Goal: Transaction & Acquisition: Purchase product/service

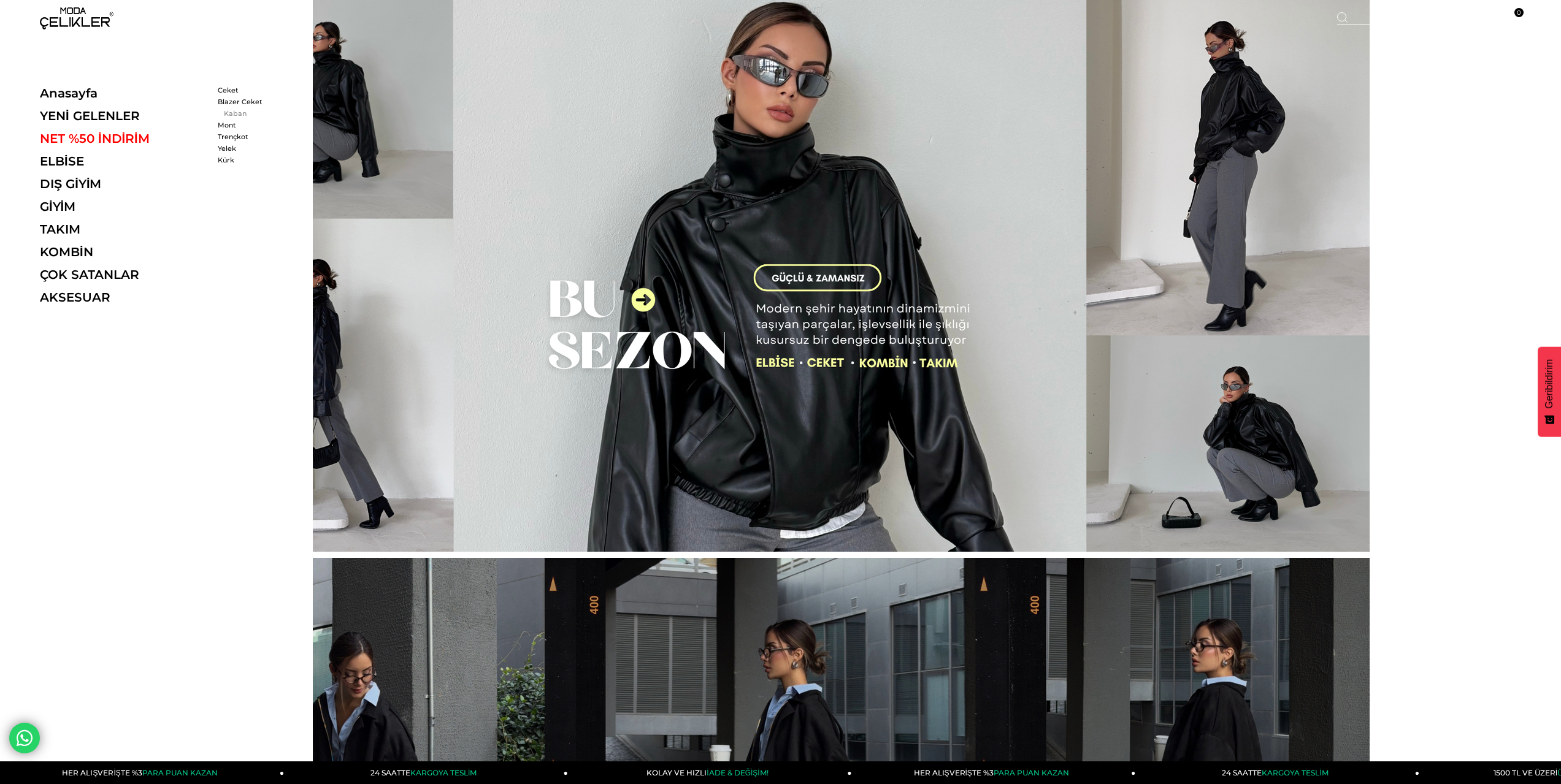
click at [229, 117] on link "Kaban" at bounding box center [253, 113] width 71 height 8
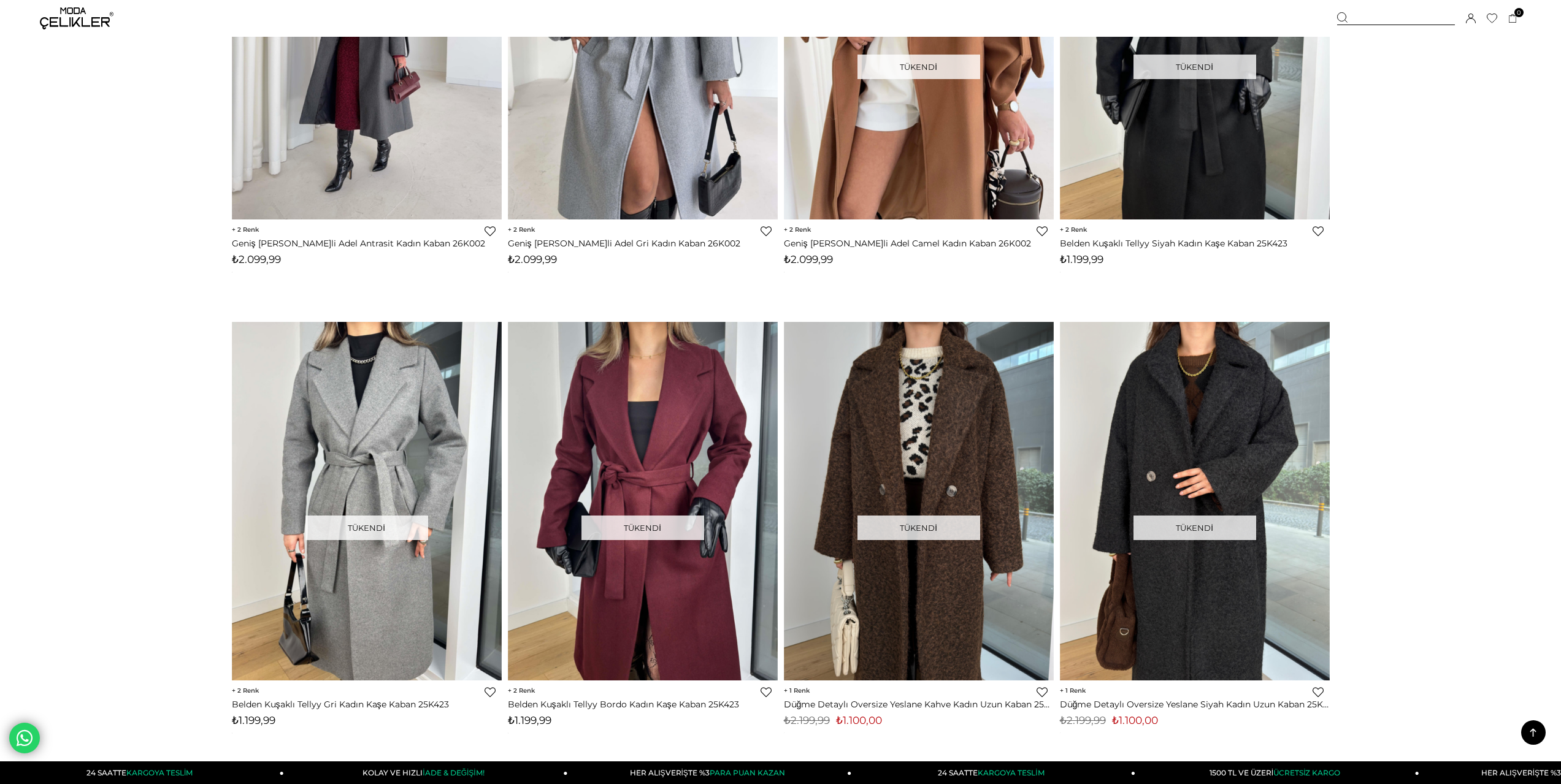
scroll to position [184, 0]
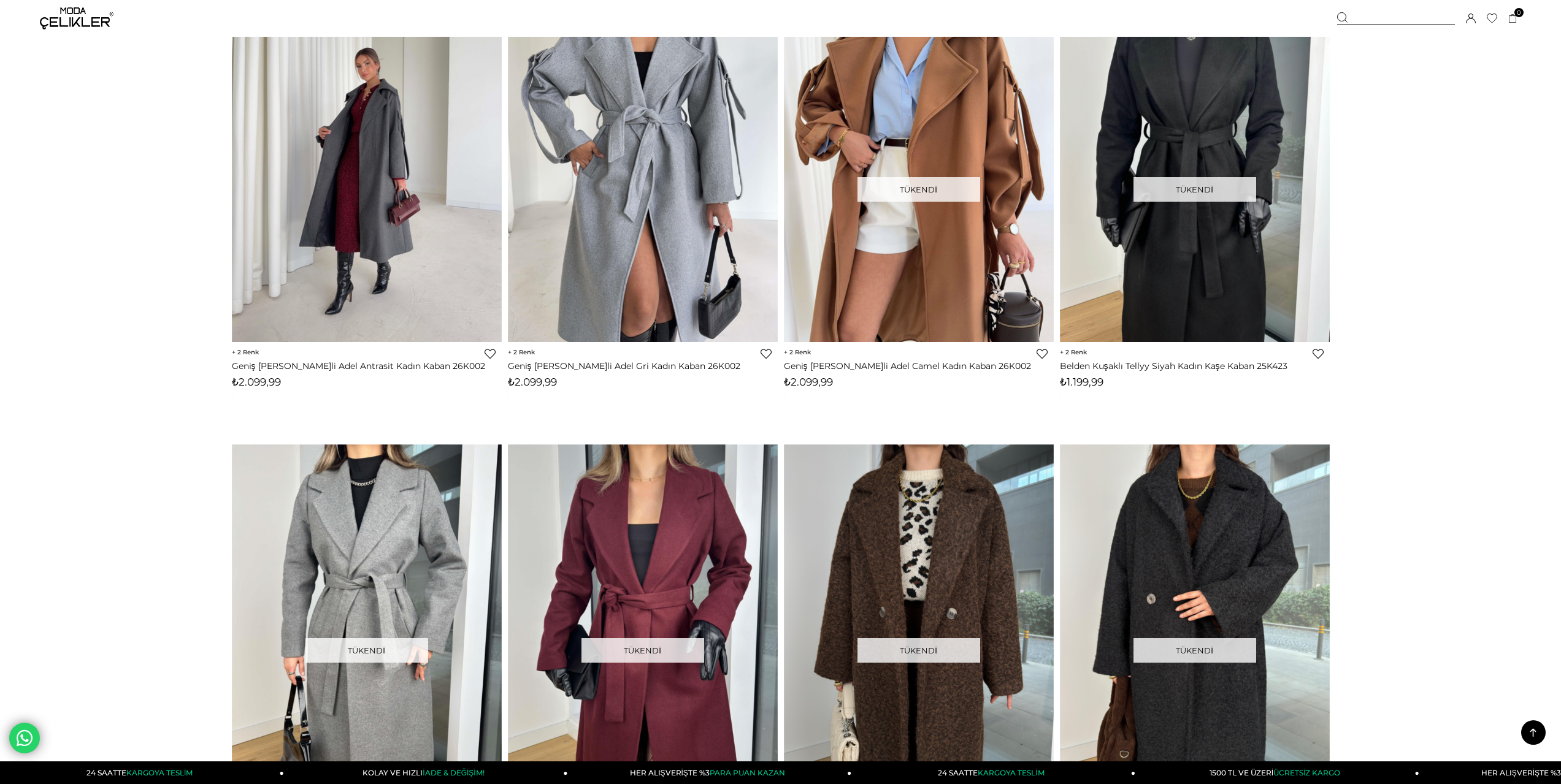
click at [72, 24] on img at bounding box center [77, 18] width 74 height 22
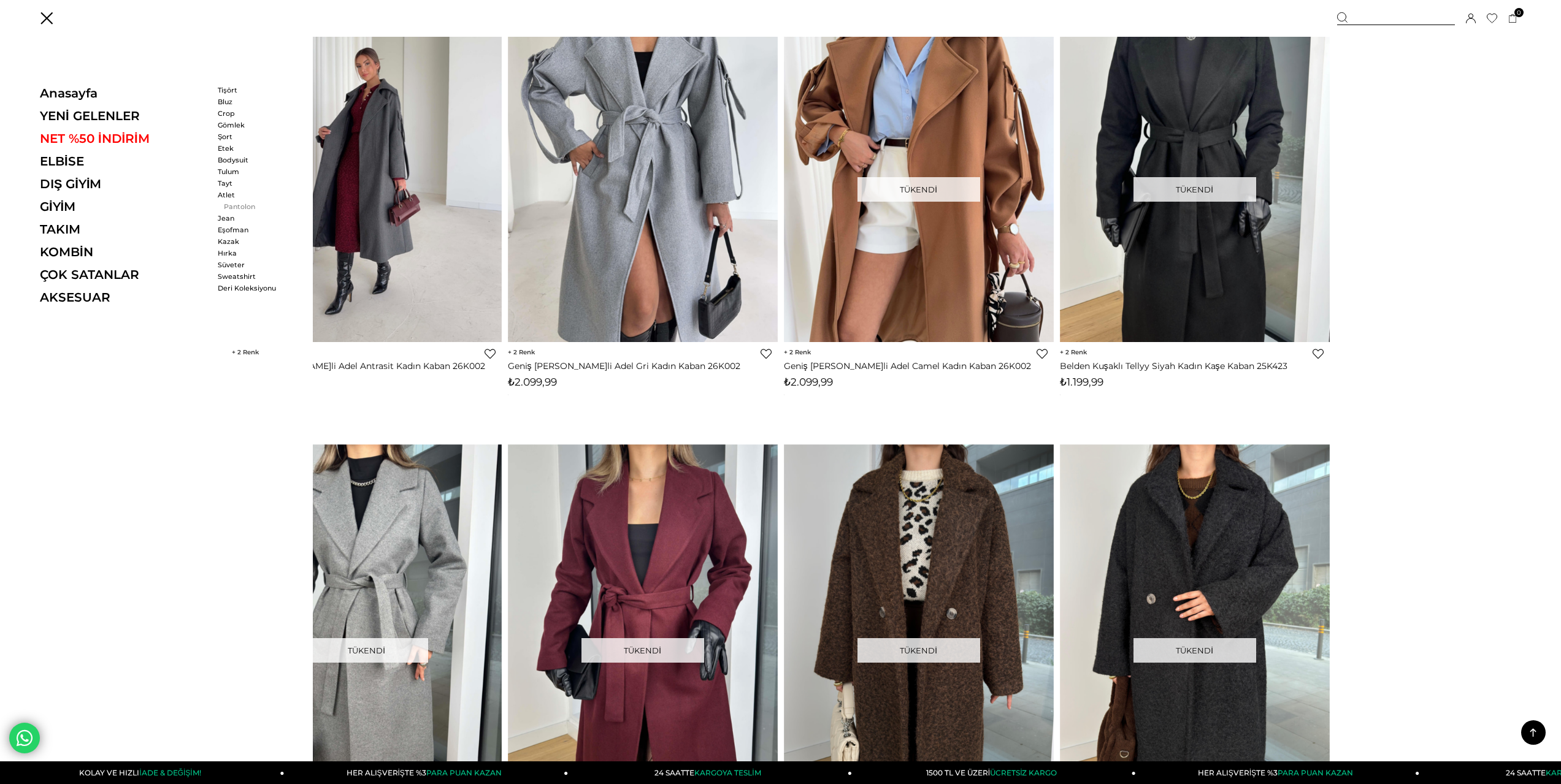
click at [237, 204] on link "Pantolon" at bounding box center [253, 206] width 71 height 8
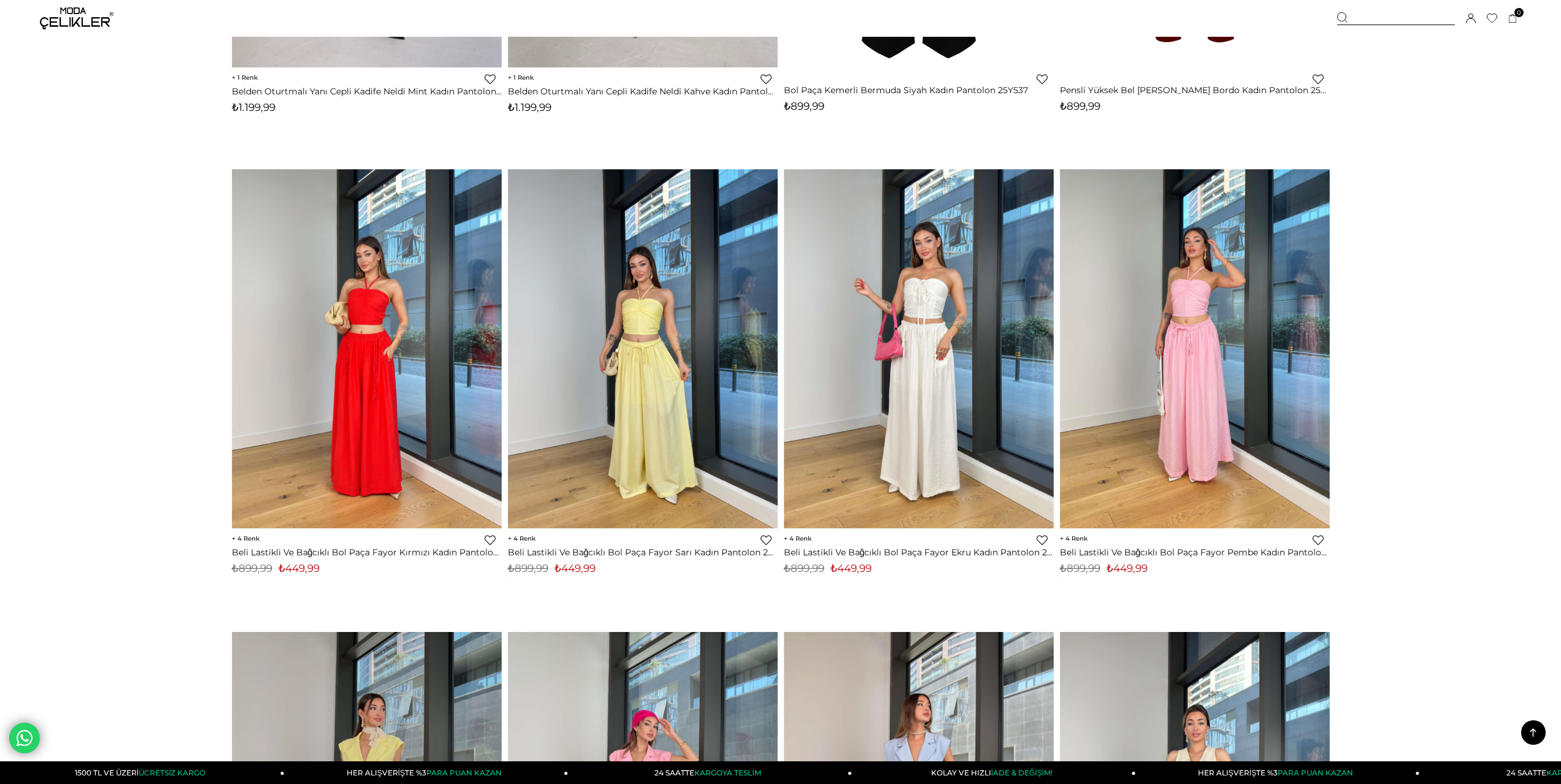
scroll to position [552, 0]
